Goal: Information Seeking & Learning: Find specific fact

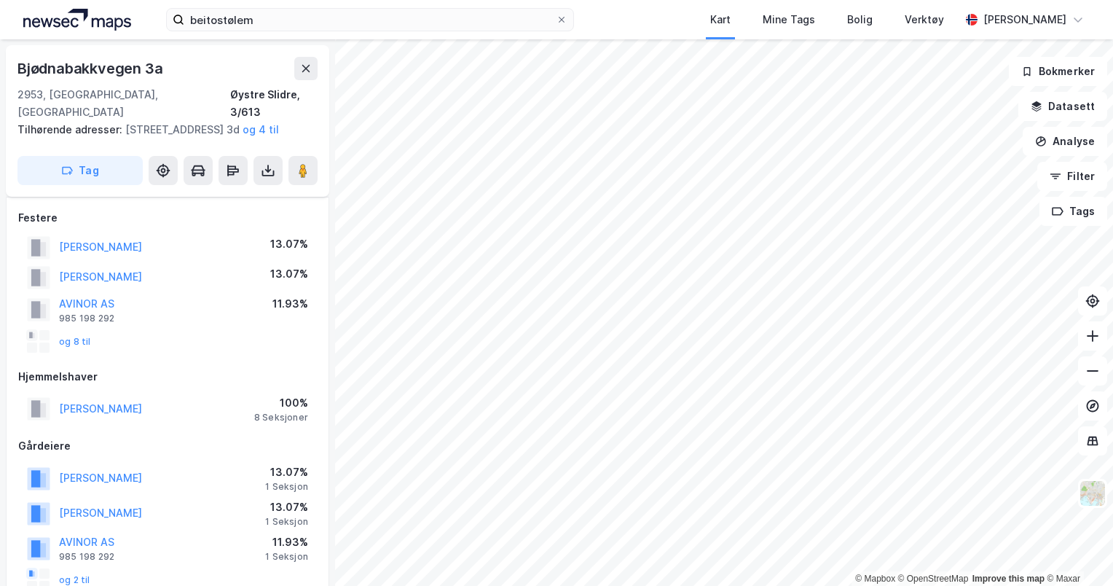
scroll to position [1224, 0]
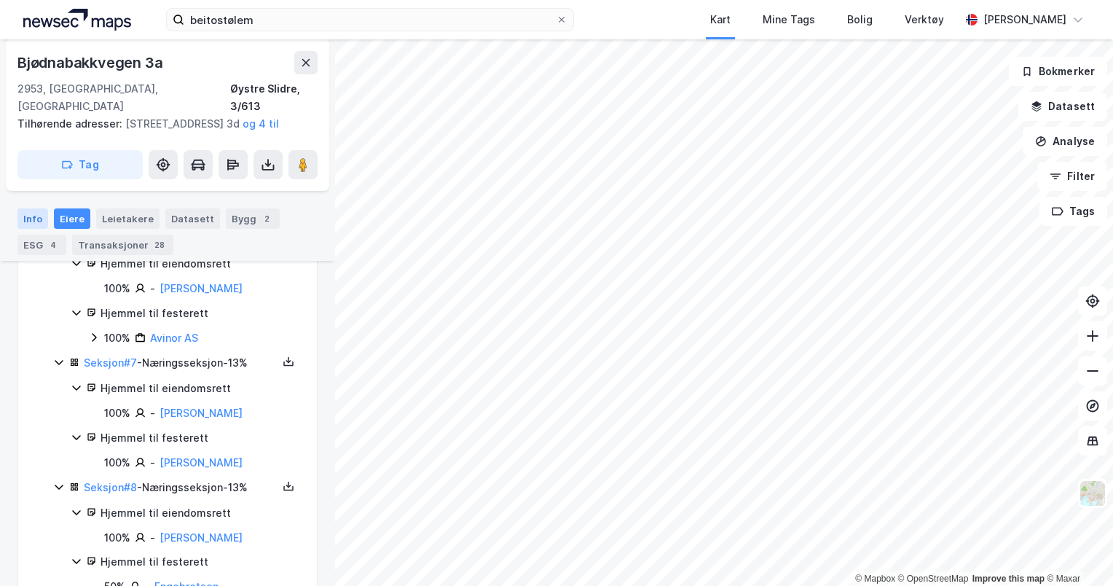
click at [38, 213] on div "Info" at bounding box center [32, 218] width 31 height 20
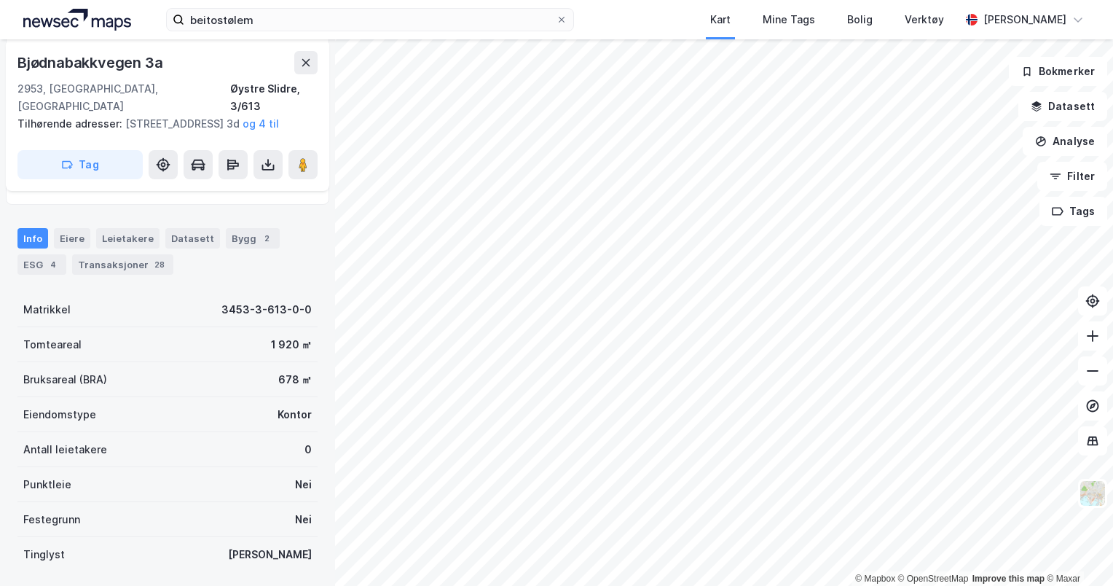
scroll to position [399, 0]
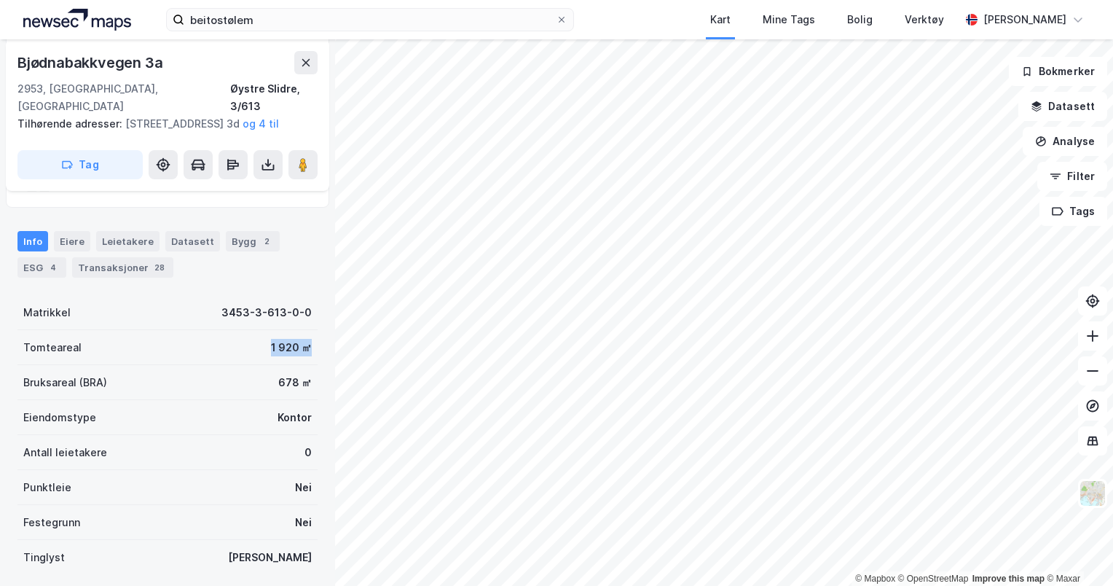
drag, startPoint x: 253, startPoint y: 349, endPoint x: 301, endPoint y: 352, distance: 47.4
click at [301, 352] on div "Tomteareal 1 920 ㎡" at bounding box center [167, 347] width 300 height 35
click at [245, 339] on div "Tomteareal 1 920 ㎡" at bounding box center [167, 347] width 300 height 35
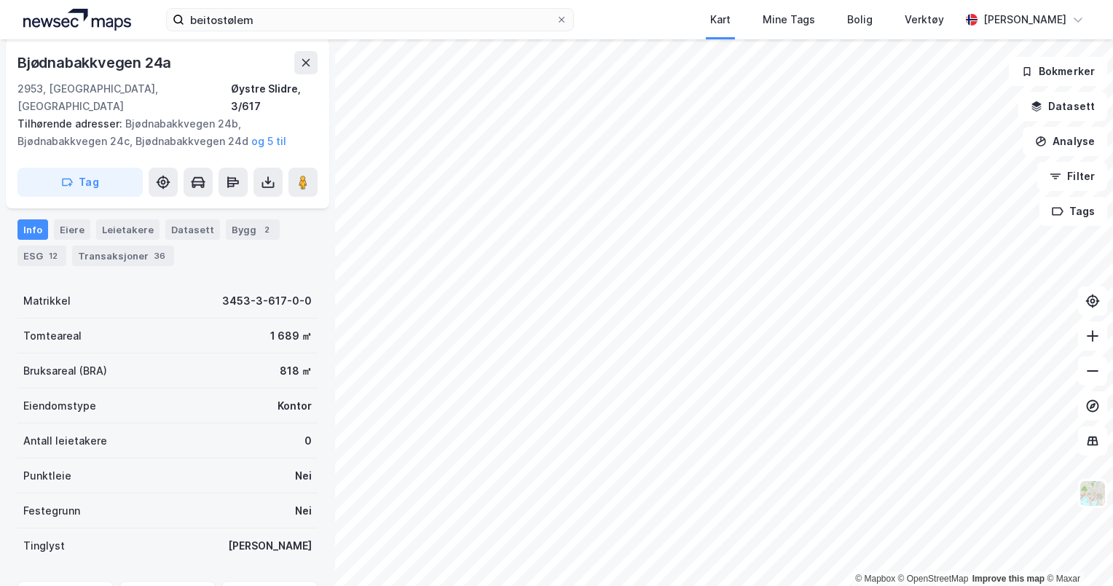
scroll to position [399, 0]
click at [71, 219] on div "Eiere" at bounding box center [72, 229] width 36 height 20
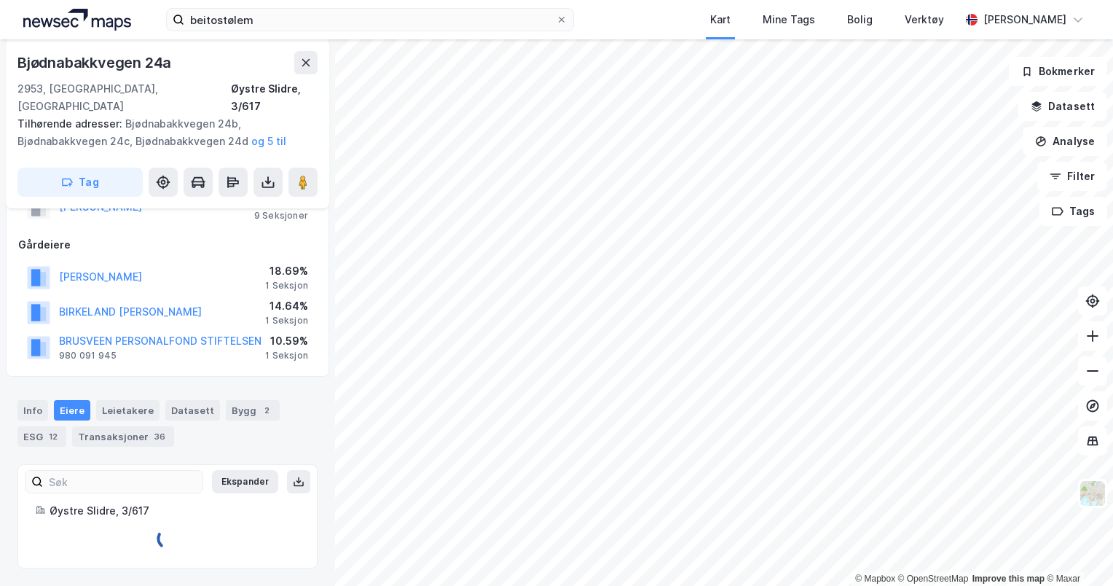
scroll to position [399, 0]
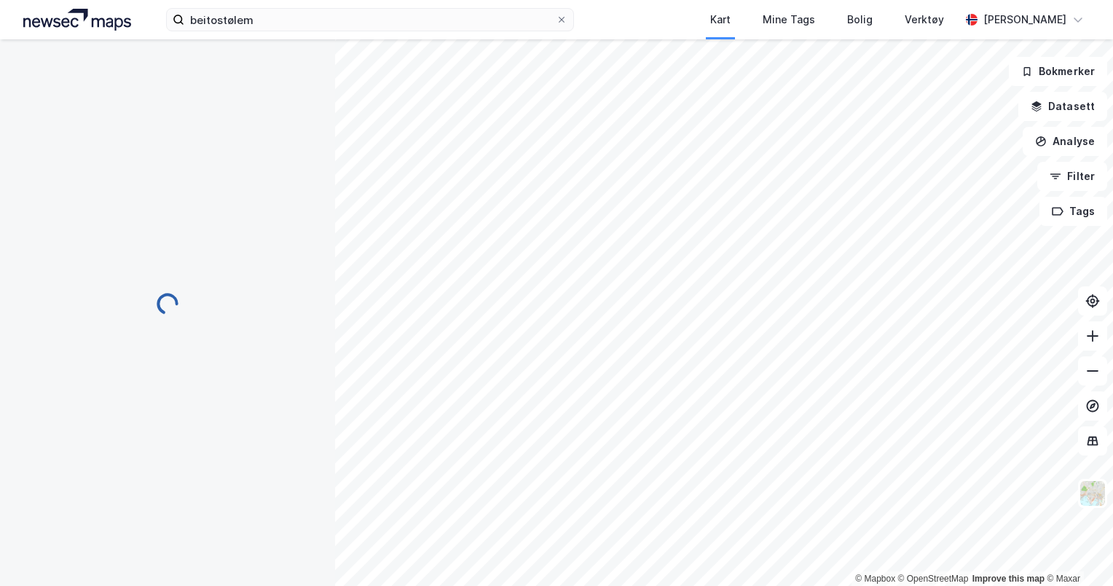
scroll to position [153, 0]
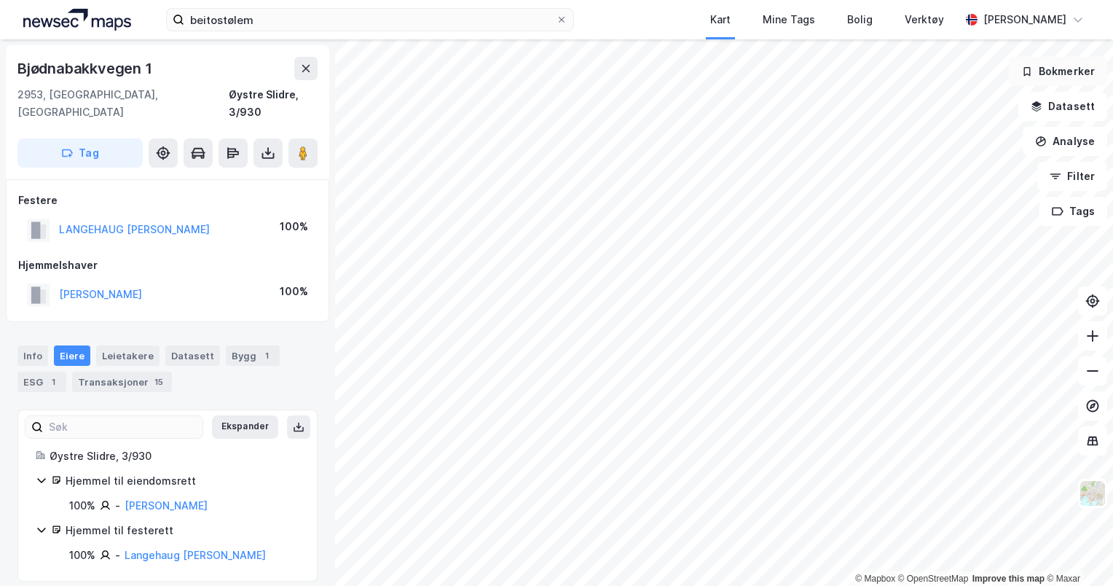
click at [1062, 82] on button "Bokmerker" at bounding box center [1058, 71] width 98 height 29
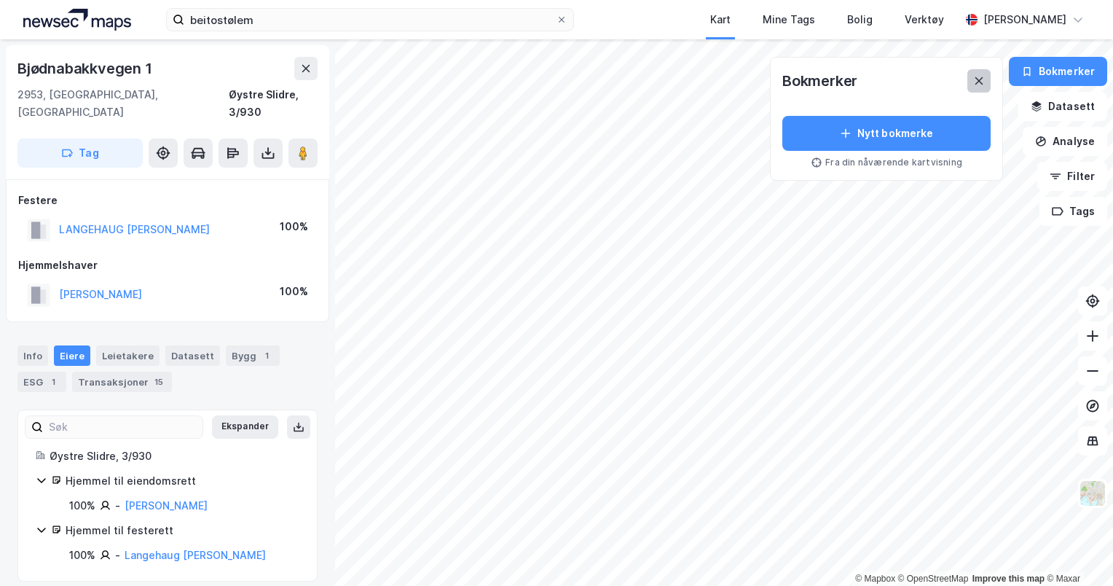
drag, startPoint x: 1071, startPoint y: 109, endPoint x: 975, endPoint y: 78, distance: 100.9
click at [975, 78] on button at bounding box center [978, 80] width 23 height 23
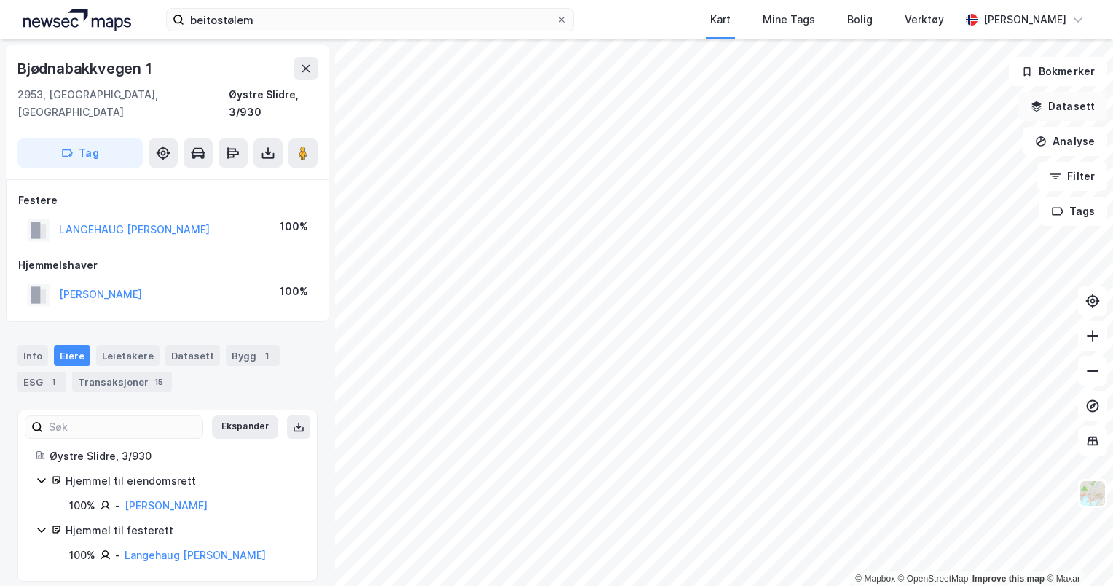
click at [1060, 98] on button "Datasett" at bounding box center [1062, 106] width 89 height 29
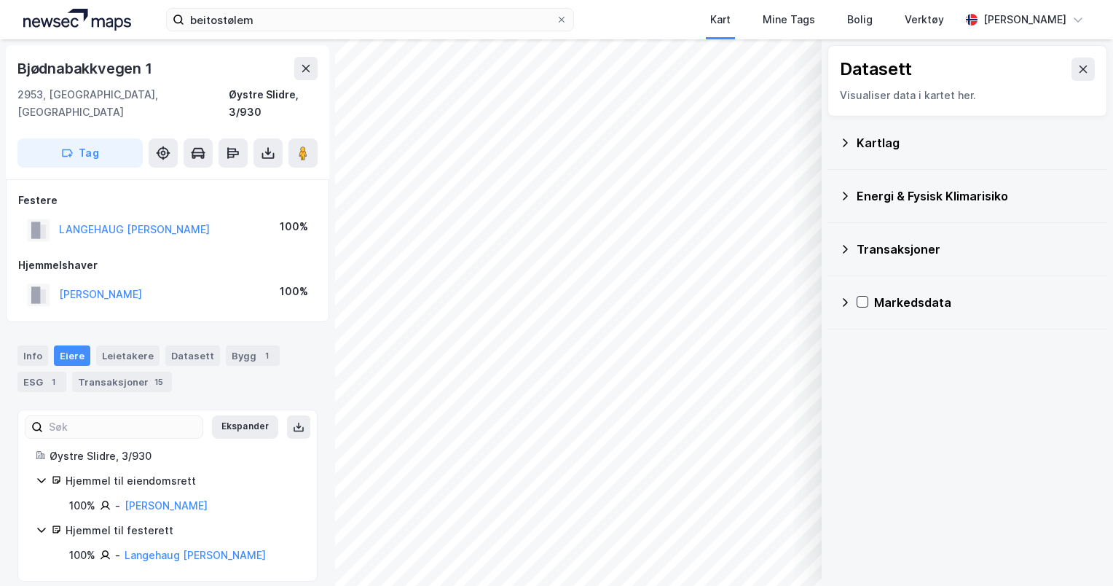
click at [892, 151] on div "Kartlag" at bounding box center [967, 142] width 256 height 35
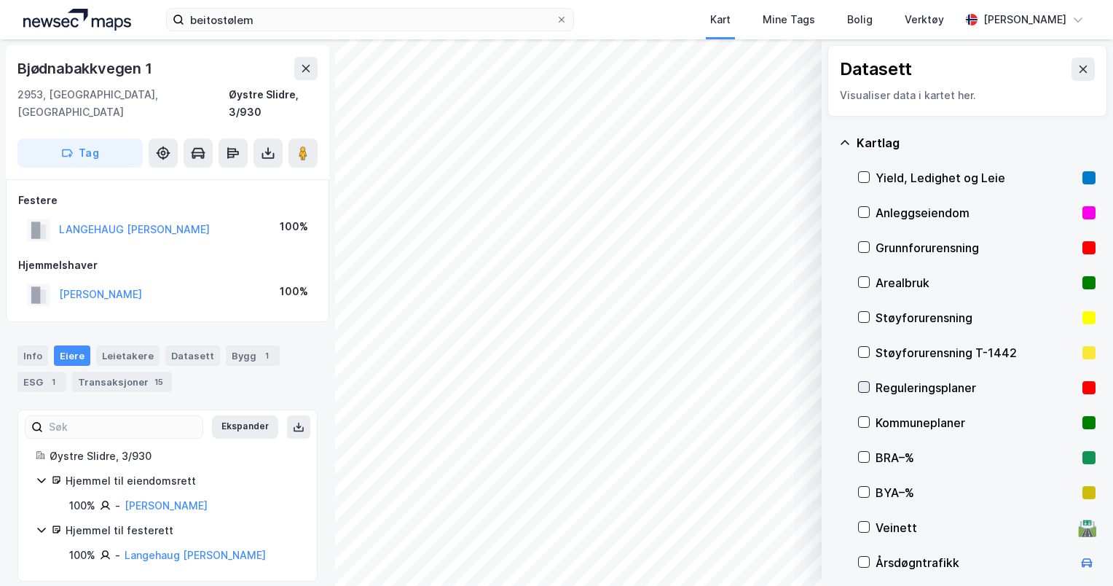
click at [867, 390] on icon at bounding box center [864, 387] width 10 height 10
click at [1077, 70] on icon at bounding box center [1083, 69] width 12 height 12
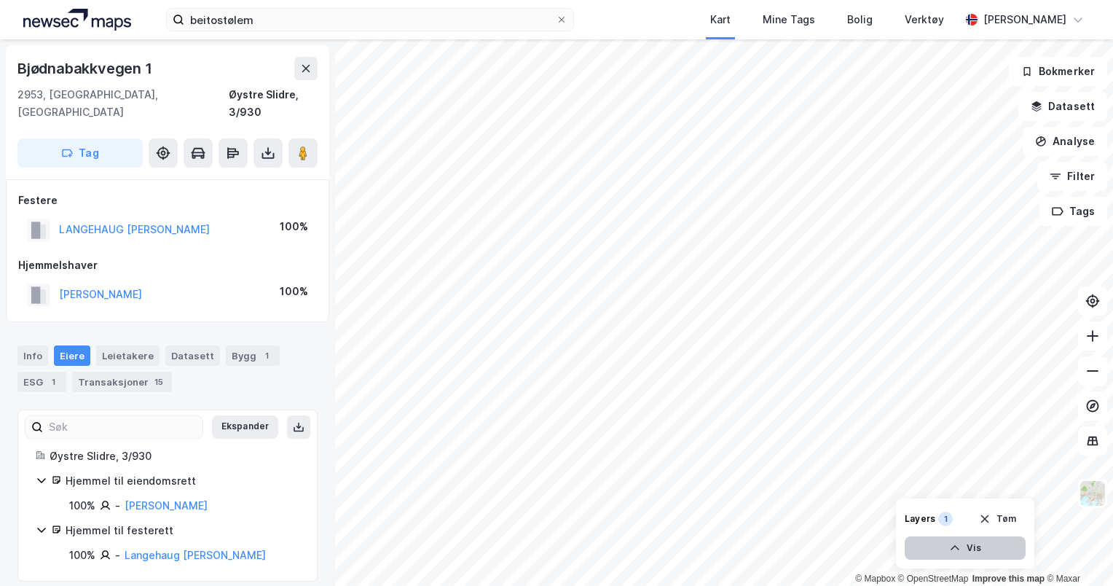
click at [959, 551] on icon "button" at bounding box center [955, 548] width 12 height 12
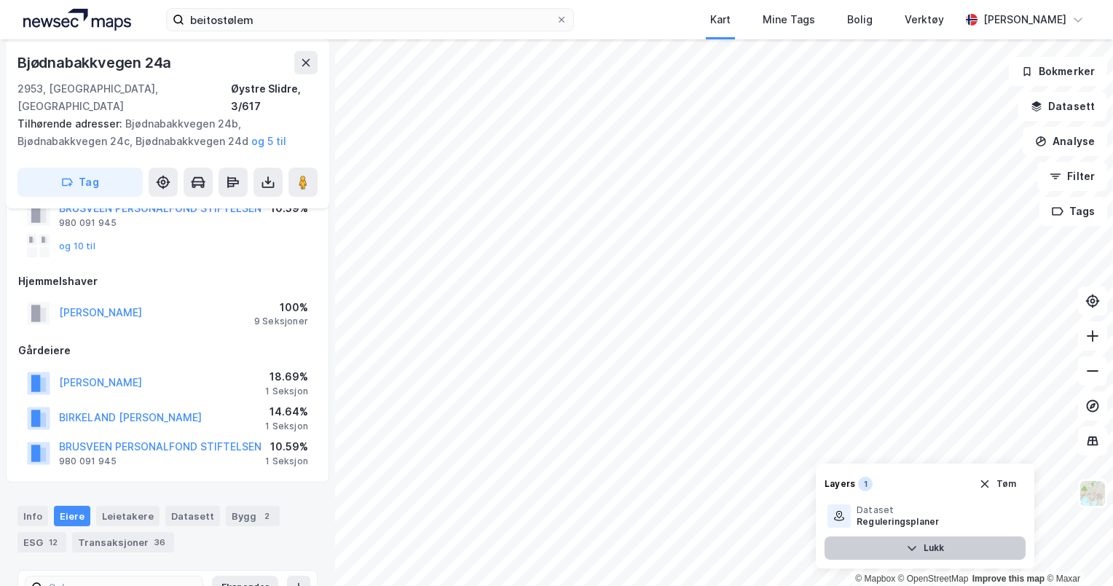
scroll to position [157, 0]
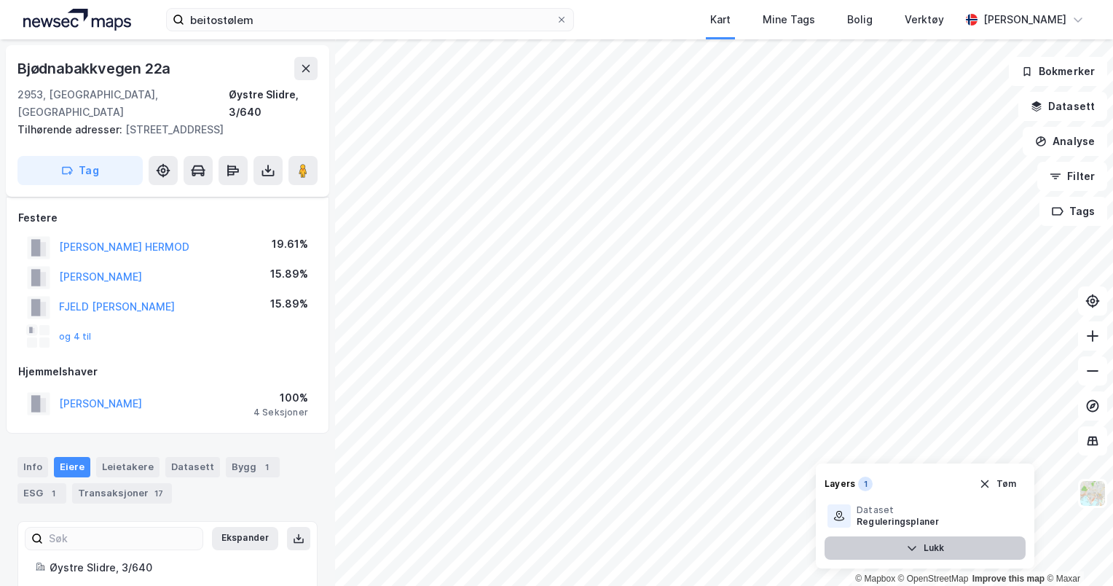
scroll to position [153, 0]
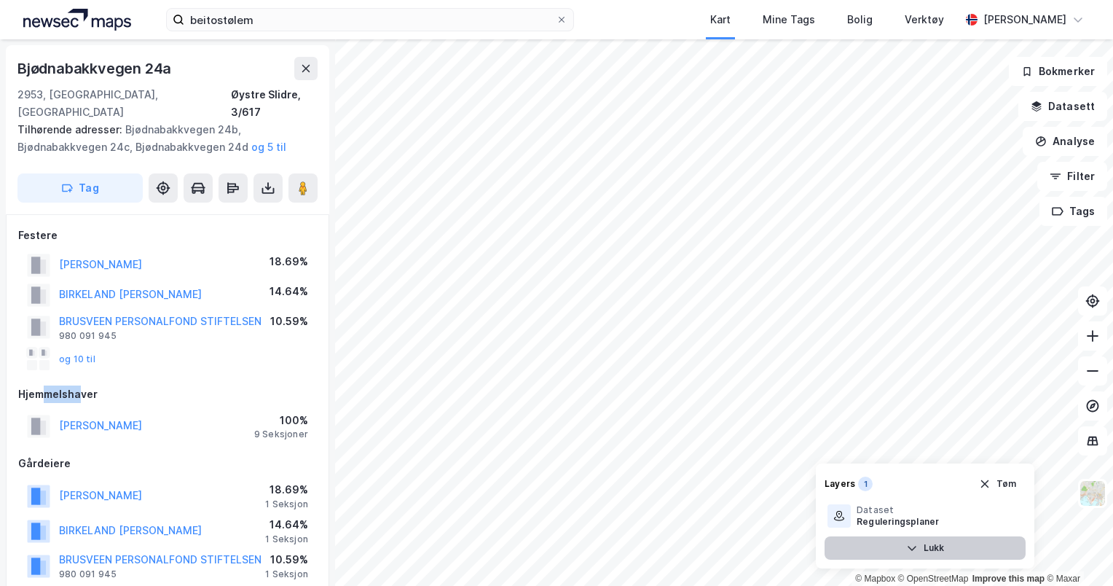
drag, startPoint x: 44, startPoint y: 377, endPoint x: 76, endPoint y: 379, distance: 32.1
click at [76, 385] on div "Hjemmelshaver" at bounding box center [167, 393] width 299 height 17
click at [67, 385] on div "Hjemmelshaver" at bounding box center [167, 393] width 299 height 17
click at [996, 479] on button "Tøm" at bounding box center [997, 483] width 56 height 23
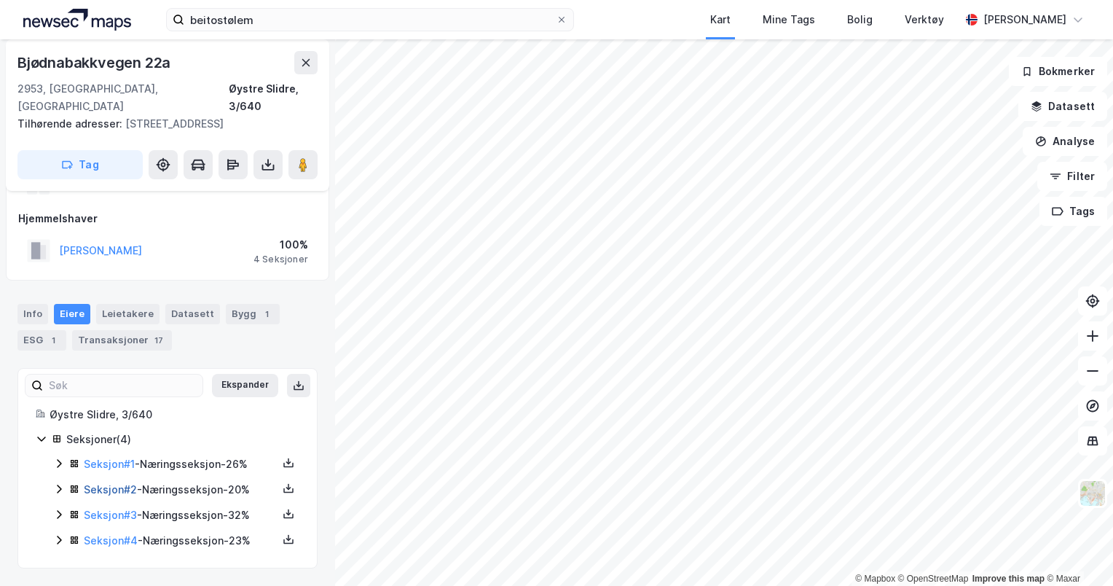
scroll to position [152, 0]
click at [71, 465] on icon at bounding box center [73, 467] width 4 height 4
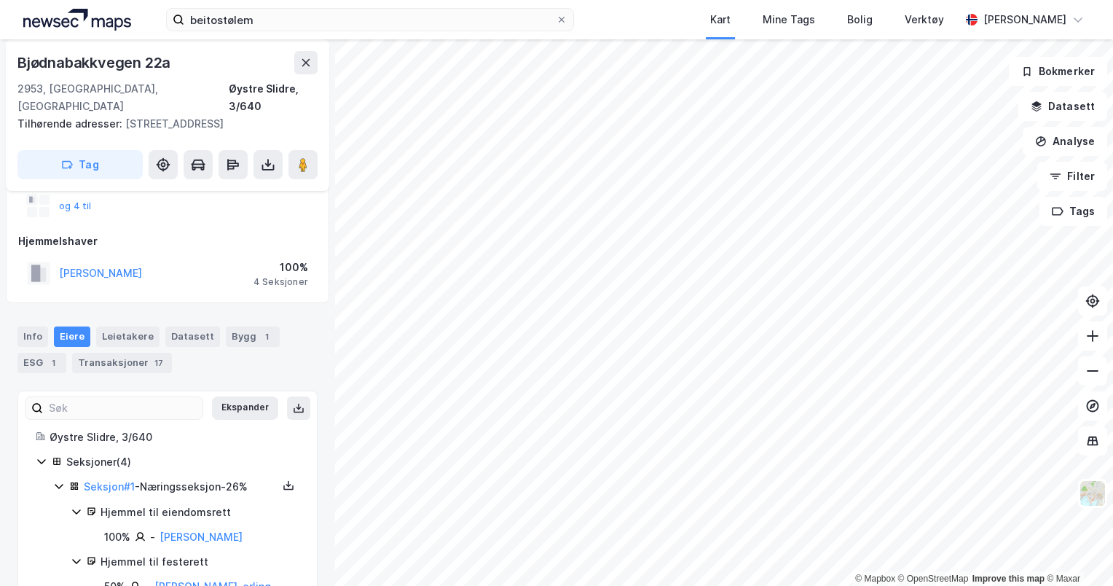
scroll to position [131, 0]
click at [200, 420] on div "Ekspander Øystre Slidre, 3/640 Seksjoner ( 4 ) Seksjon # 1 - Næringsseksjon - 2…" at bounding box center [168, 552] width 264 height 288
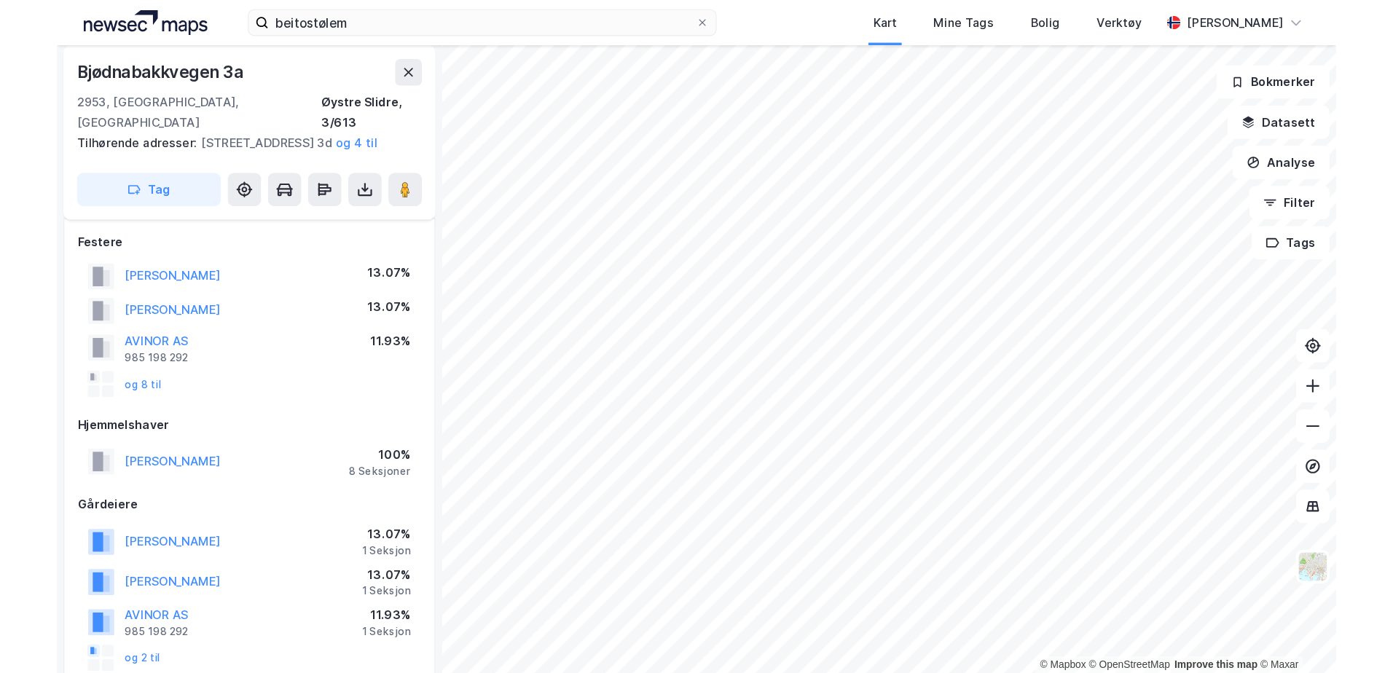
scroll to position [7, 0]
